Goal: Manage account settings

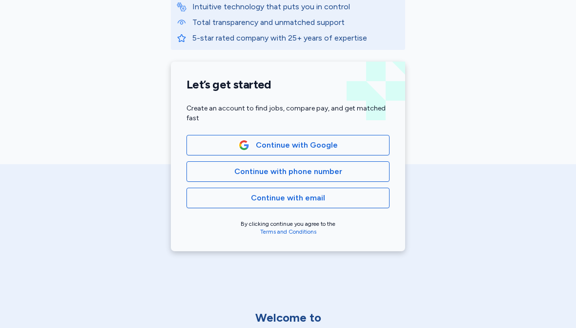
scroll to position [257, 0]
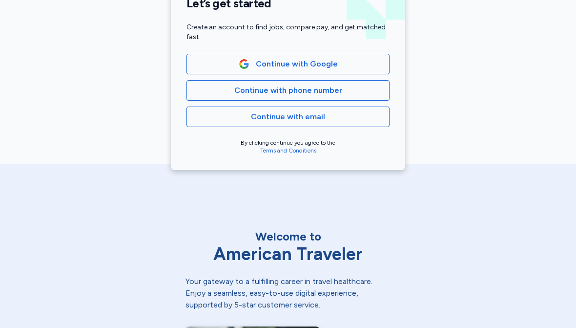
click at [335, 123] on button "Continue with email" at bounding box center [287, 116] width 203 height 21
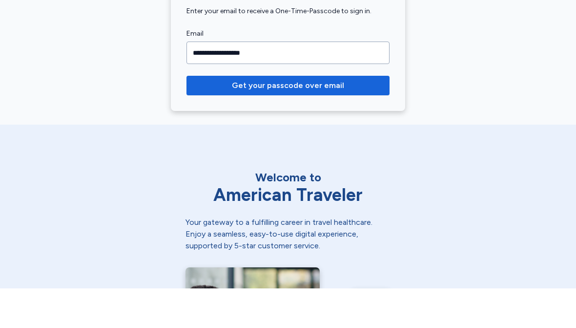
type input "**********"
click at [310, 119] on span "Get your passcode over email" at bounding box center [288, 125] width 112 height 12
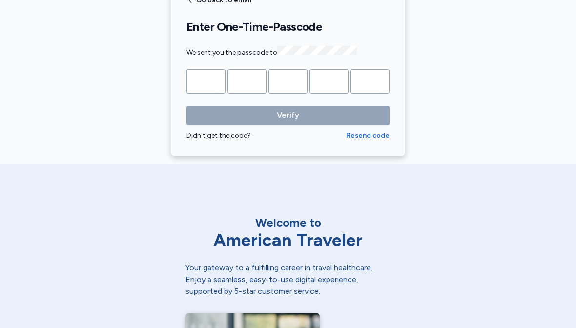
click at [199, 86] on input "Please enter OTP character 1" at bounding box center [205, 81] width 39 height 24
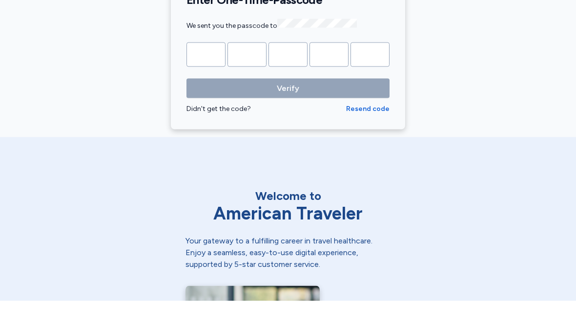
type input "*"
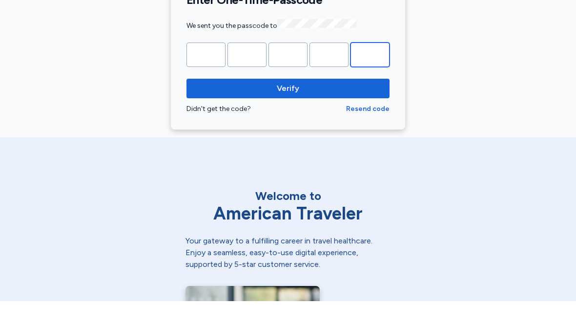
type input "*"
click at [300, 109] on span "Verify" at bounding box center [287, 115] width 187 height 12
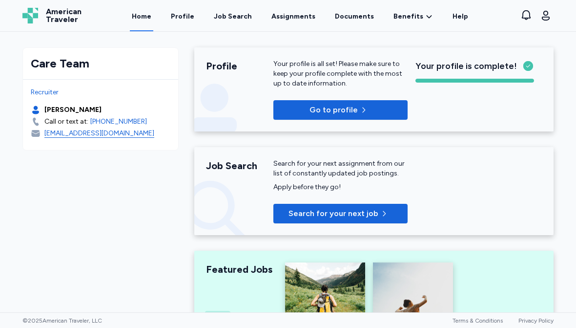
click at [344, 21] on link "Documents" at bounding box center [354, 15] width 43 height 31
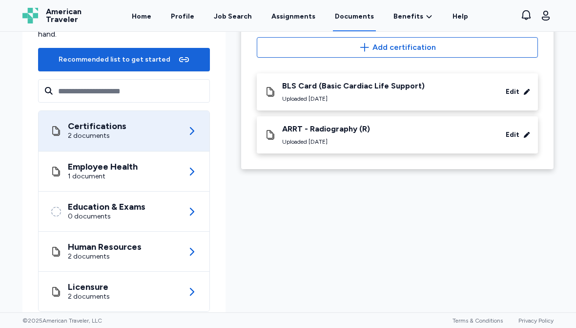
scroll to position [96, 0]
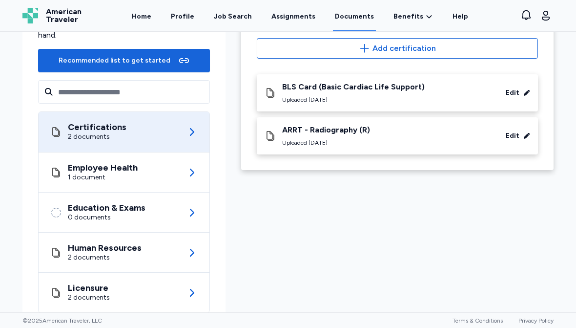
click at [191, 253] on icon at bounding box center [192, 253] width 12 height 12
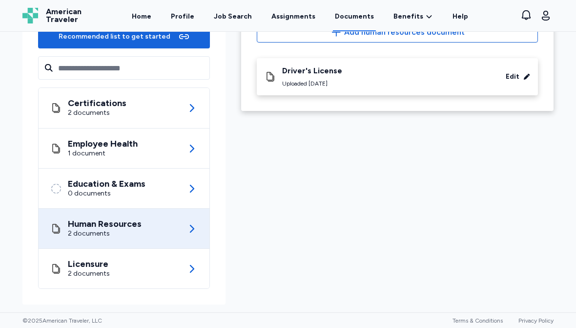
scroll to position [120, 0]
click at [195, 144] on icon at bounding box center [192, 149] width 12 height 12
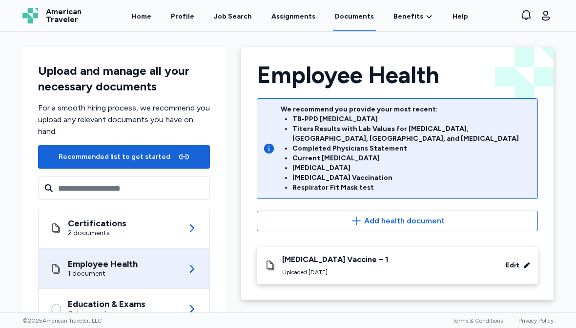
click at [189, 24] on link "Profile" at bounding box center [182, 15] width 27 height 31
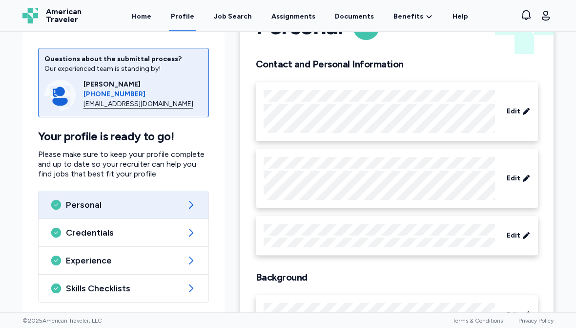
scroll to position [51, 0]
click at [193, 260] on icon at bounding box center [191, 261] width 4 height 8
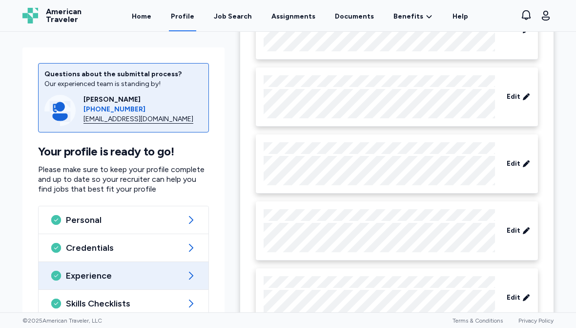
scroll to position [422, 0]
click at [190, 217] on icon at bounding box center [191, 220] width 12 height 12
